Goal: Task Accomplishment & Management: Use online tool/utility

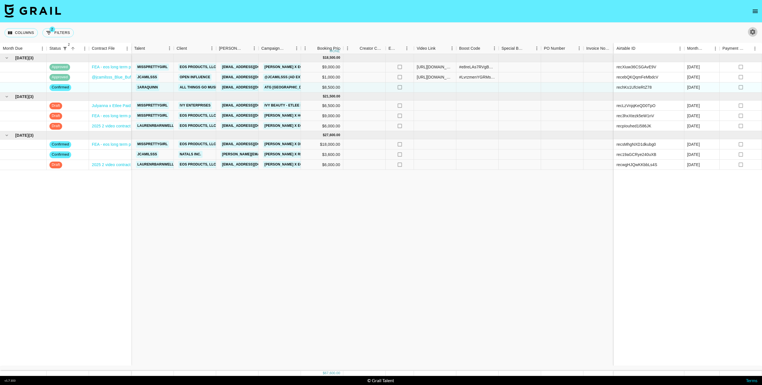
click at [751, 29] on icon "button" at bounding box center [752, 32] width 7 height 7
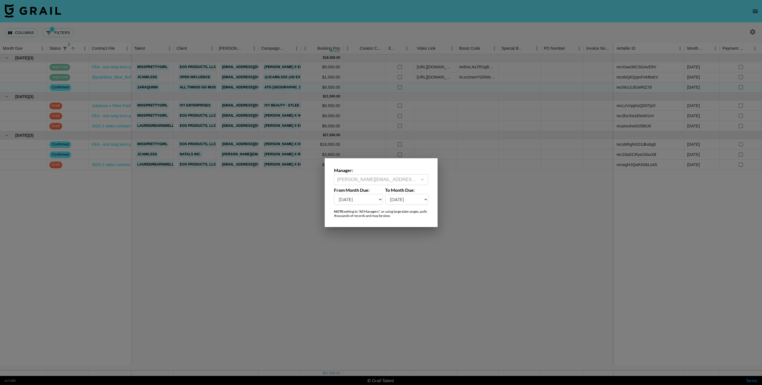
click at [366, 200] on select "[DATE] Aug '[DATE] Jun '[DATE] Apr '[DATE] Feb '[DATE] Dec '[DATE] Oct '[DATE] …" at bounding box center [358, 199] width 49 height 11
select select "[DATE]"
click at [334, 194] on select "[DATE] Aug '[DATE] Jun '[DATE] Apr '[DATE] Feb '[DATE] Dec '[DATE] Oct '[DATE] …" at bounding box center [358, 199] width 49 height 11
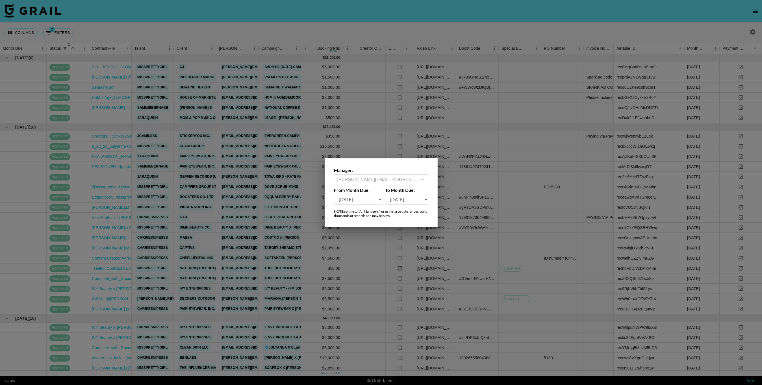
click at [325, 297] on div at bounding box center [381, 192] width 762 height 385
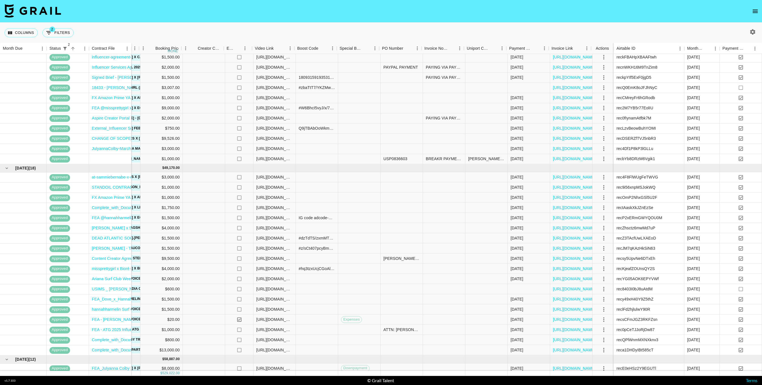
scroll to position [699, 162]
click at [567, 288] on link "[URL][DOMAIN_NAME]" at bounding box center [572, 289] width 43 height 6
click at [753, 32] on icon "button" at bounding box center [752, 32] width 7 height 7
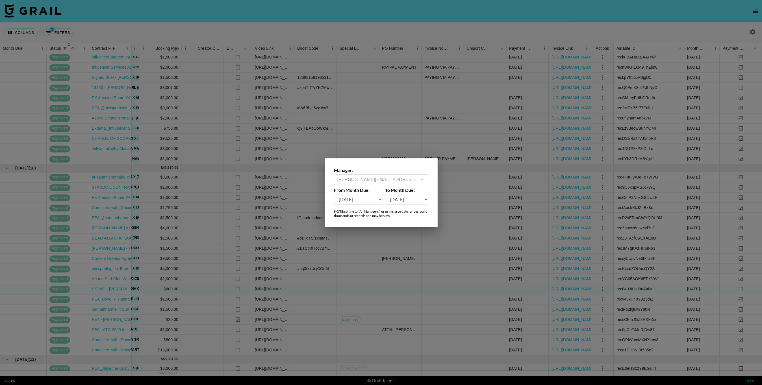
click at [375, 197] on select "[DATE] Aug '[DATE] Jun '[DATE] Apr '[DATE] Feb '[DATE] Dec '[DATE] Oct '[DATE] …" at bounding box center [358, 199] width 49 height 11
select select "[DATE]"
click at [334, 194] on select "[DATE] Aug '[DATE] Jun '[DATE] Apr '[DATE] Feb '[DATE] Dec '[DATE] Oct '[DATE] …" at bounding box center [358, 199] width 49 height 11
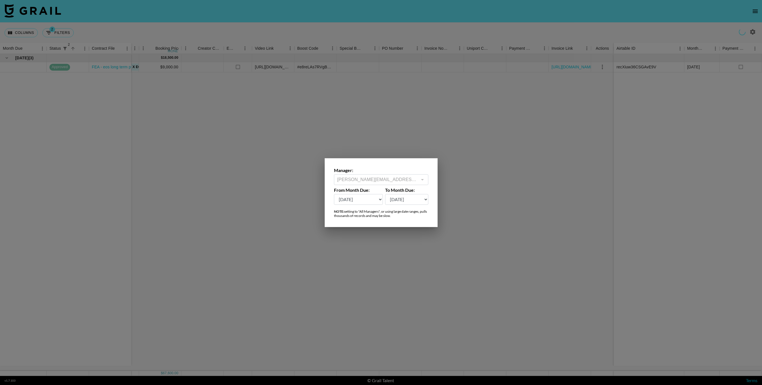
scroll to position [0, 162]
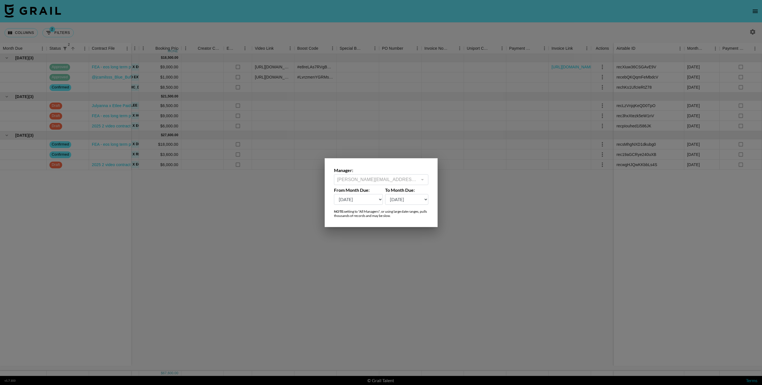
click at [250, 217] on div at bounding box center [381, 192] width 762 height 385
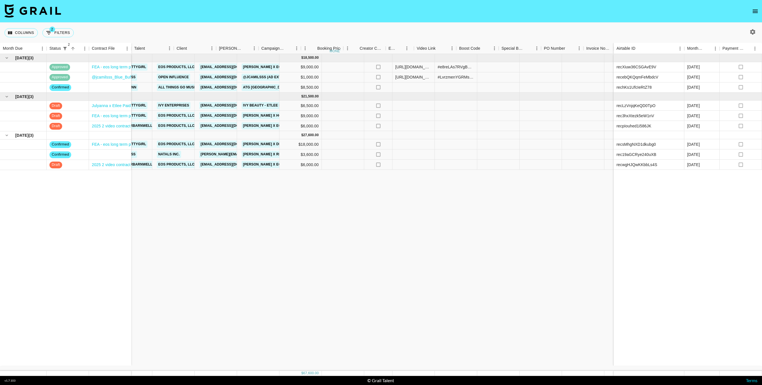
scroll to position [0, 0]
